Goal: Information Seeking & Learning: Learn about a topic

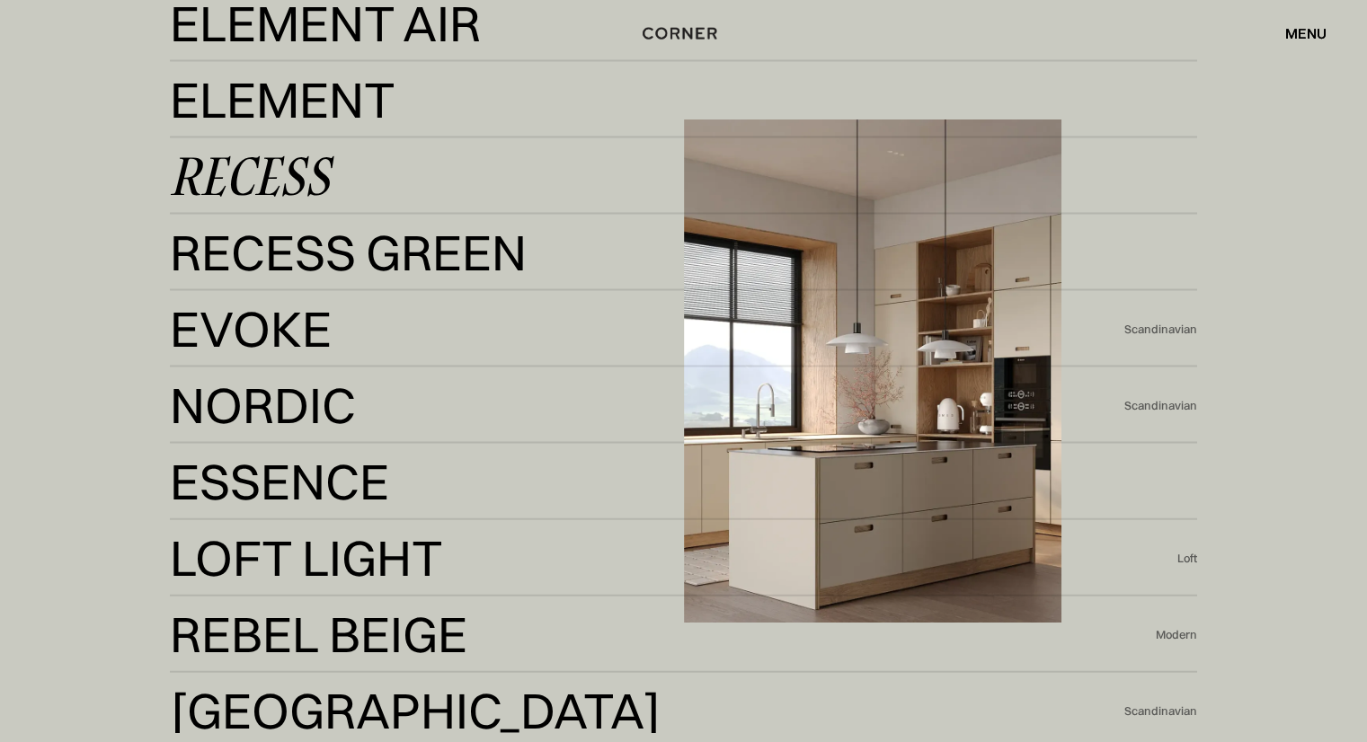
scroll to position [3685, 0]
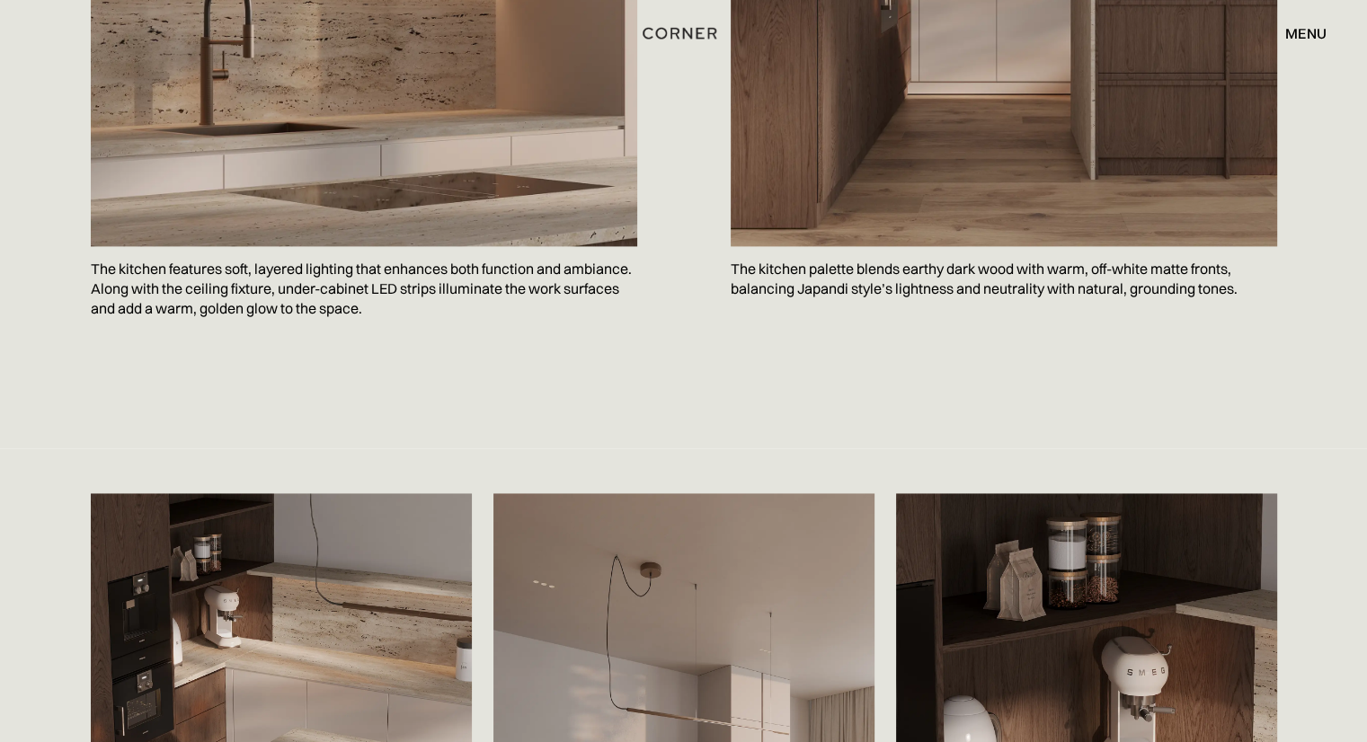
scroll to position [2696, 0]
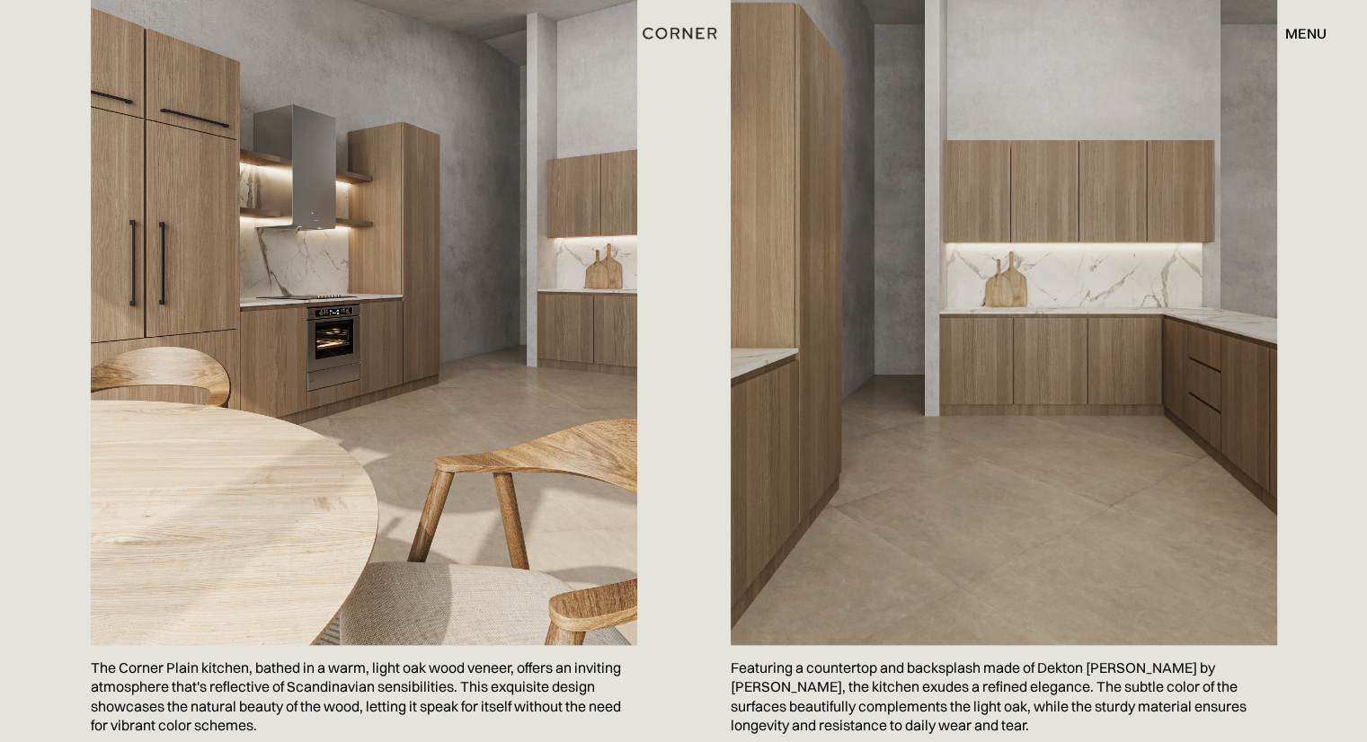
scroll to position [2067, 0]
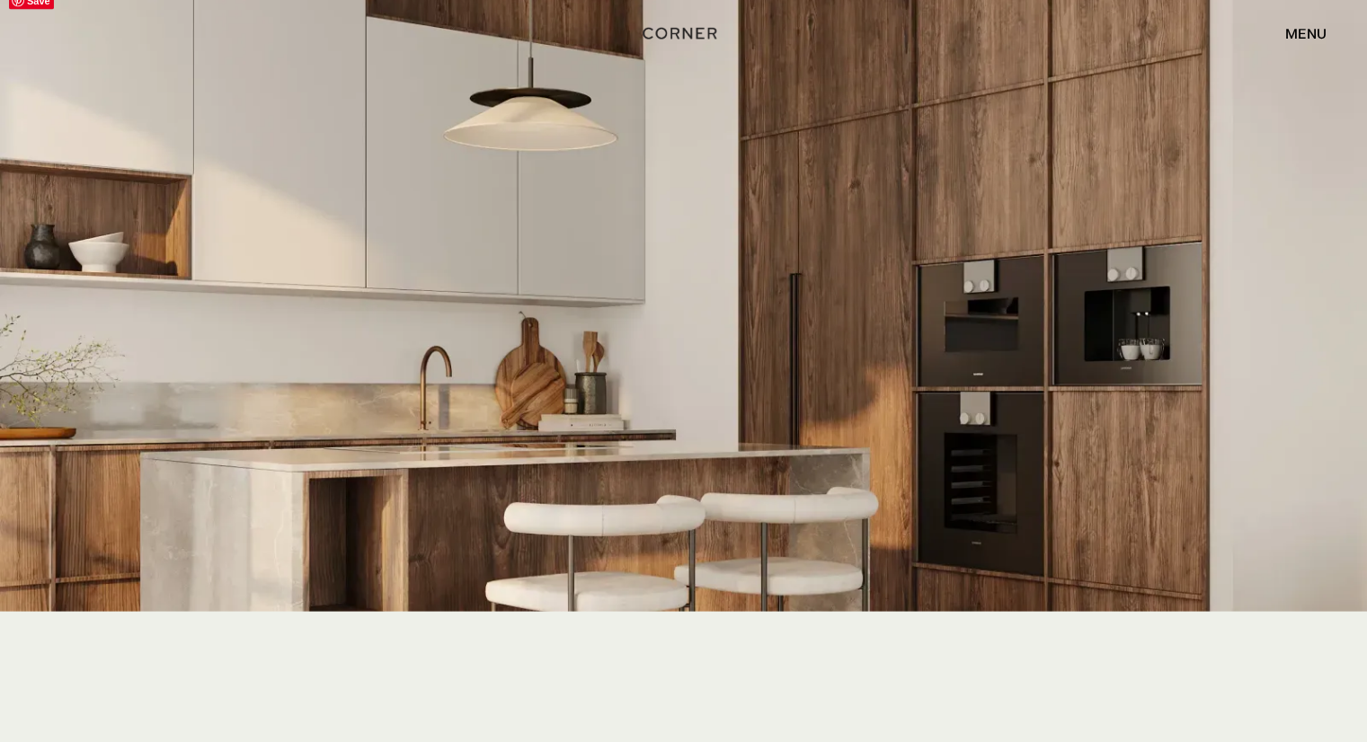
scroll to position [3505, 0]
